Goal: Task Accomplishment & Management: Manage account settings

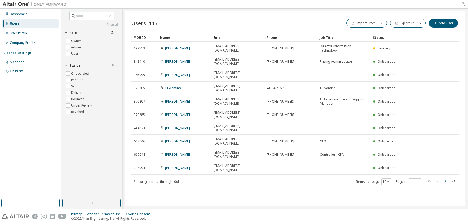
click at [445, 178] on icon "button" at bounding box center [445, 181] width 6 height 6
type input "*"
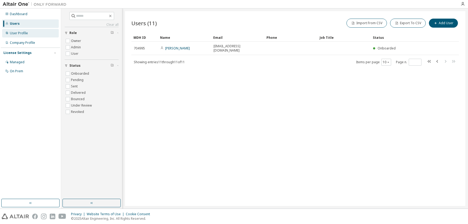
click at [13, 33] on div "User Profile" at bounding box center [19, 33] width 18 height 4
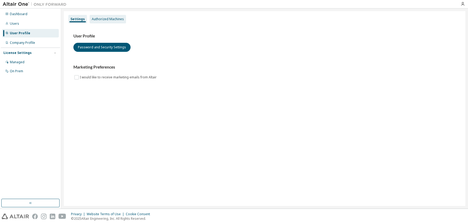
click at [108, 18] on div "Authorized Machines" at bounding box center [108, 19] width 32 height 4
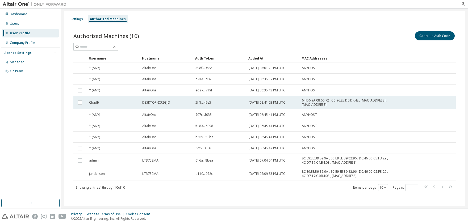
click at [78, 98] on td at bounding box center [79, 102] width 13 height 13
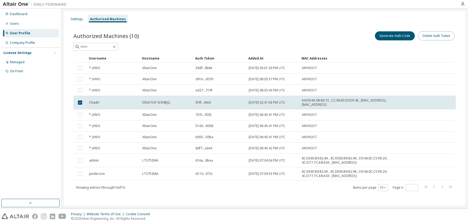
click at [438, 36] on button "Delete Auth Token" at bounding box center [436, 35] width 37 height 9
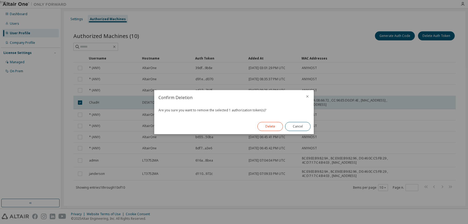
click at [272, 127] on button "Delete" at bounding box center [271, 126] width 26 height 9
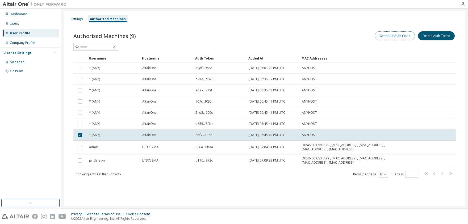
click at [383, 38] on button "Generate Auth Code" at bounding box center [395, 35] width 40 height 9
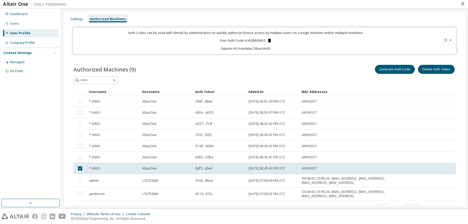
click at [268, 41] on icon at bounding box center [269, 41] width 3 height 4
click at [449, 40] on icon at bounding box center [450, 40] width 3 height 3
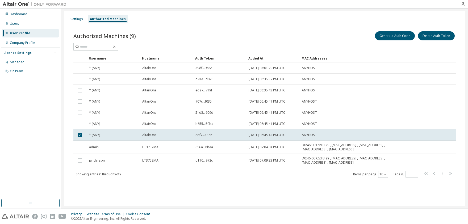
click at [101, 18] on div "Authorized Machines" at bounding box center [108, 19] width 36 height 4
click at [19, 26] on div "Users" at bounding box center [30, 23] width 57 height 9
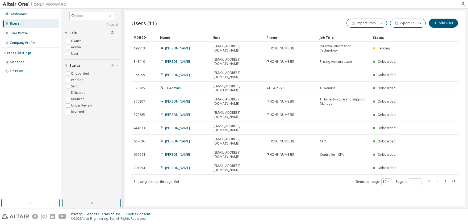
click at [448, 178] on icon "button" at bounding box center [445, 181] width 6 height 6
type input "*"
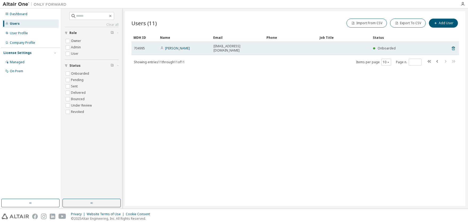
click at [143, 48] on span "704995" at bounding box center [139, 48] width 11 height 4
click at [179, 48] on link "Edgar Diaz" at bounding box center [177, 48] width 25 height 5
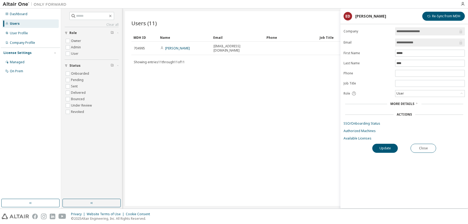
click at [412, 102] on span "More Details" at bounding box center [403, 104] width 24 height 5
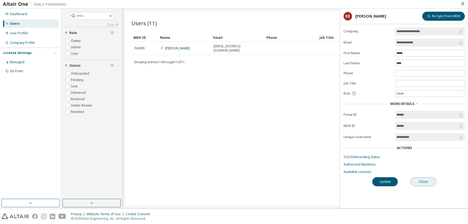
click at [422, 181] on button "Close" at bounding box center [424, 181] width 26 height 9
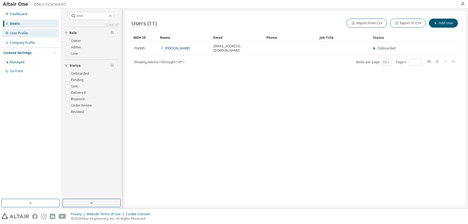
click at [14, 33] on div "User Profile" at bounding box center [19, 33] width 18 height 4
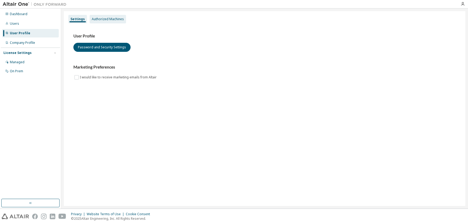
click at [106, 18] on div "Authorized Machines" at bounding box center [108, 19] width 32 height 4
click at [101, 19] on div "Authorized Machines" at bounding box center [108, 19] width 32 height 4
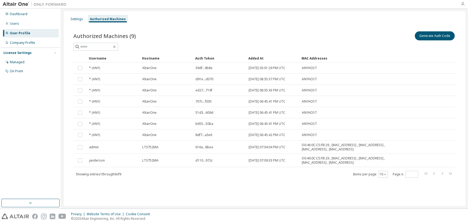
click at [464, 4] on icon "button" at bounding box center [463, 4] width 4 height 4
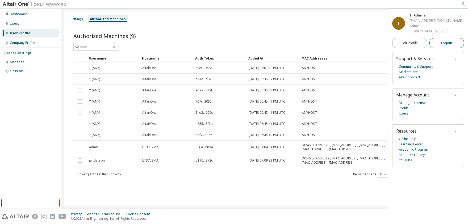
click at [445, 45] on span "Logout" at bounding box center [446, 42] width 11 height 5
